Goal: Obtain resource: Obtain resource

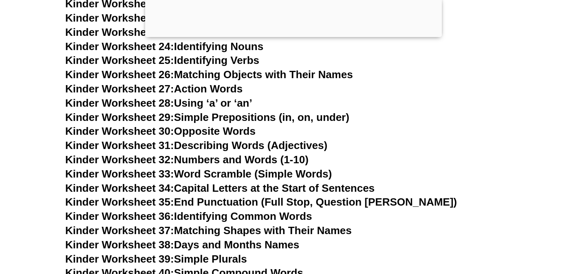
scroll to position [650, 0]
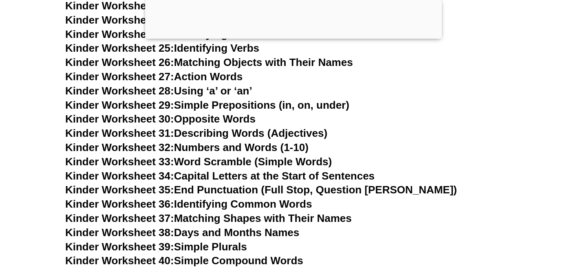
click at [295, 37] on div at bounding box center [293, 37] width 297 height 0
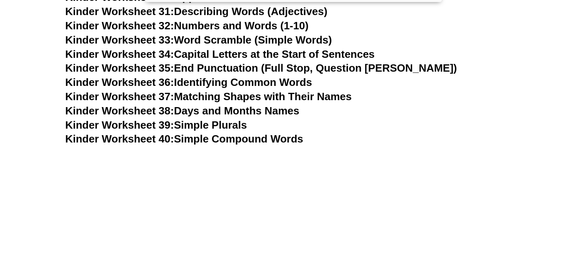
scroll to position [782, 0]
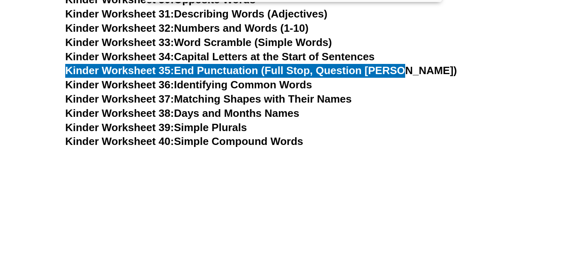
drag, startPoint x: 321, startPoint y: 72, endPoint x: 354, endPoint y: 0, distance: 78.5
drag, startPoint x: 299, startPoint y: 85, endPoint x: 334, endPoint y: 2, distance: 89.6
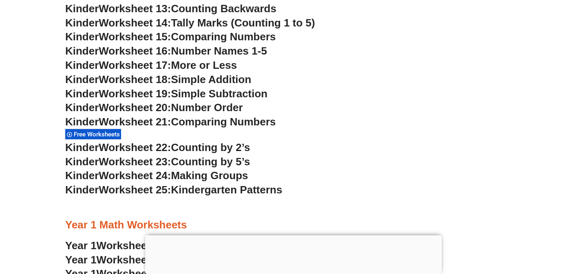
scroll to position [607, 0]
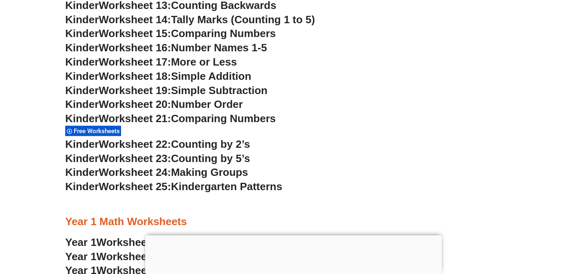
click at [269, 145] on h3 "Kinder Worksheet 22: Counting by 2’s" at bounding box center [293, 145] width 456 height 14
click at [231, 159] on span "Counting by 5’s" at bounding box center [210, 158] width 79 height 12
click at [234, 176] on span "Making Groups" at bounding box center [209, 172] width 77 height 12
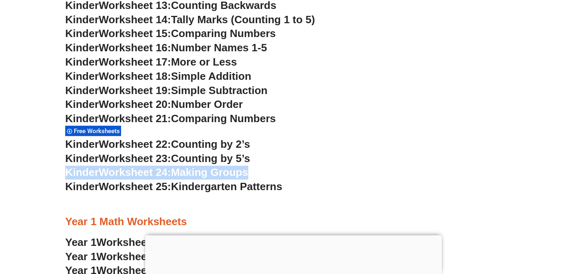
click at [234, 176] on span "Making Groups" at bounding box center [209, 172] width 77 height 12
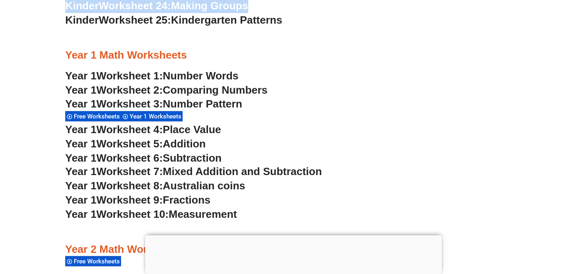
scroll to position [815, 0]
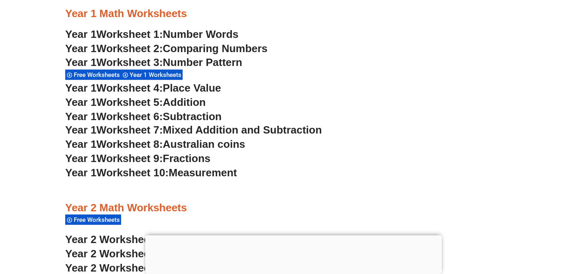
click at [311, 172] on h3 "Year 1 Worksheet 10: Measurement" at bounding box center [293, 173] width 456 height 14
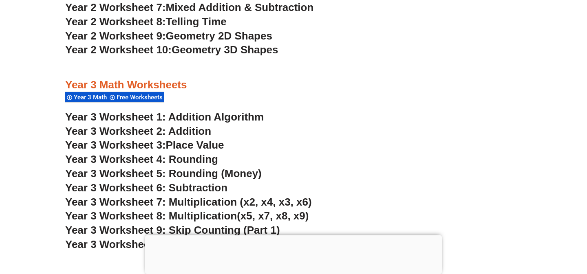
scroll to position [1147, 0]
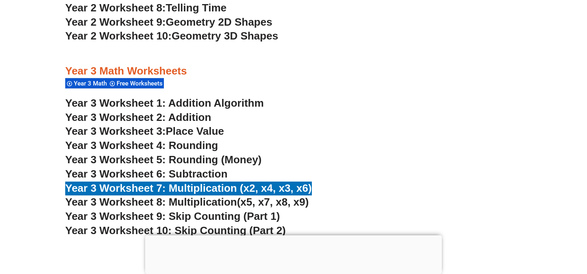
drag, startPoint x: 218, startPoint y: 187, endPoint x: 348, endPoint y: 3, distance: 225.7
